Goal: Task Accomplishment & Management: Manage account settings

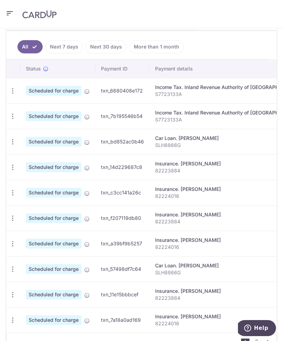
click at [13, 119] on icon "button" at bounding box center [12, 116] width 7 height 7
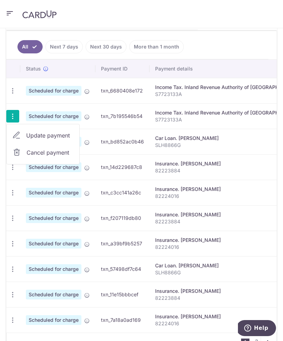
click at [233, 190] on div at bounding box center [141, 170] width 283 height 341
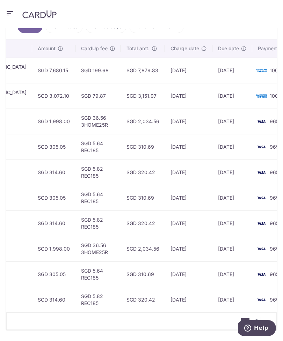
scroll to position [0, 272]
click at [255, 246] on link "2" at bounding box center [256, 321] width 8 height 8
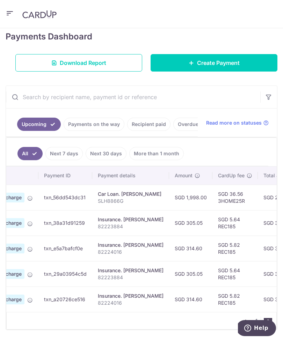
scroll to position [97, 0]
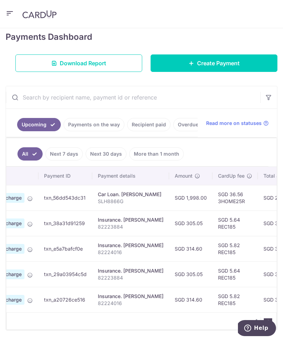
click at [256, 246] on link "1" at bounding box center [256, 321] width 8 height 8
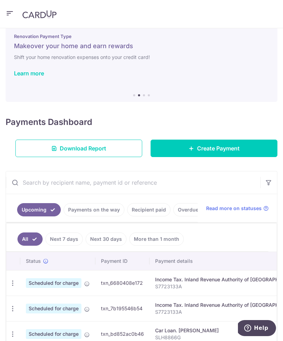
scroll to position [12, 0]
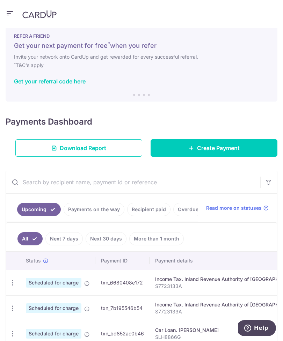
click at [0, 246] on div "× Pause Schedule Pause all future payments in this series Pause just this one p…" at bounding box center [141, 184] width 283 height 313
click at [151, 169] on div "× Pause Schedule Pause all future payments in this series Pause just this one p…" at bounding box center [141, 184] width 283 height 313
click at [134, 215] on link "Recipient paid" at bounding box center [148, 209] width 43 height 13
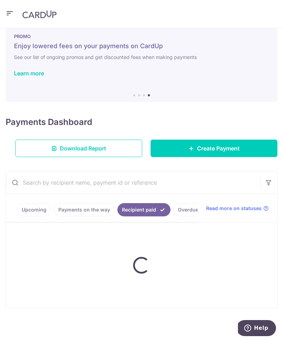
scroll to position [0, 0]
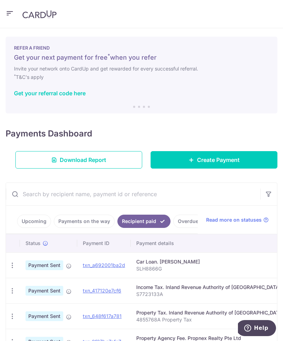
click at [8, 14] on icon "button" at bounding box center [10, 13] width 8 height 9
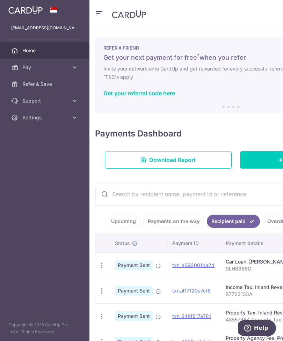
click at [56, 120] on span "Settings" at bounding box center [45, 117] width 46 height 7
click at [43, 154] on span "Logout" at bounding box center [45, 151] width 46 height 7
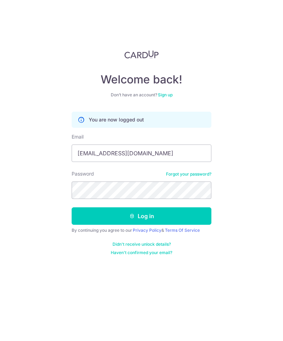
type input "Xatung@yahoo.com.sg"
click at [175, 218] on button "Log in" at bounding box center [142, 215] width 140 height 17
